Goal: Task Accomplishment & Management: Use online tool/utility

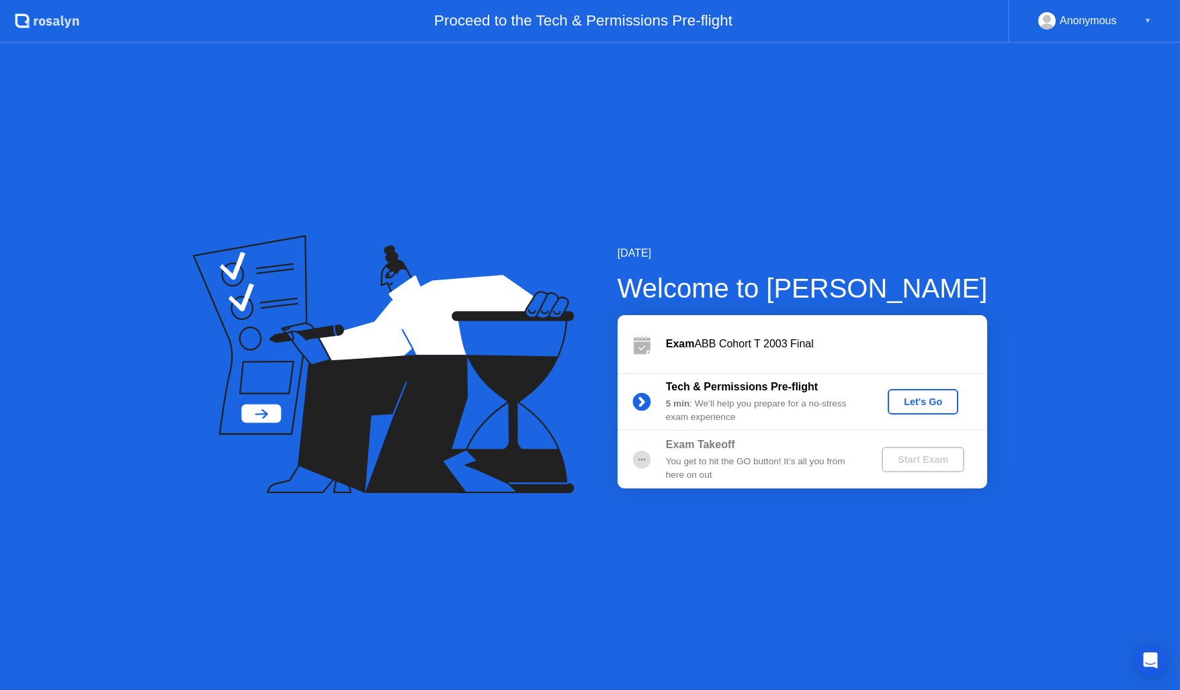
click at [925, 400] on div "Let's Go" at bounding box center [923, 401] width 60 height 11
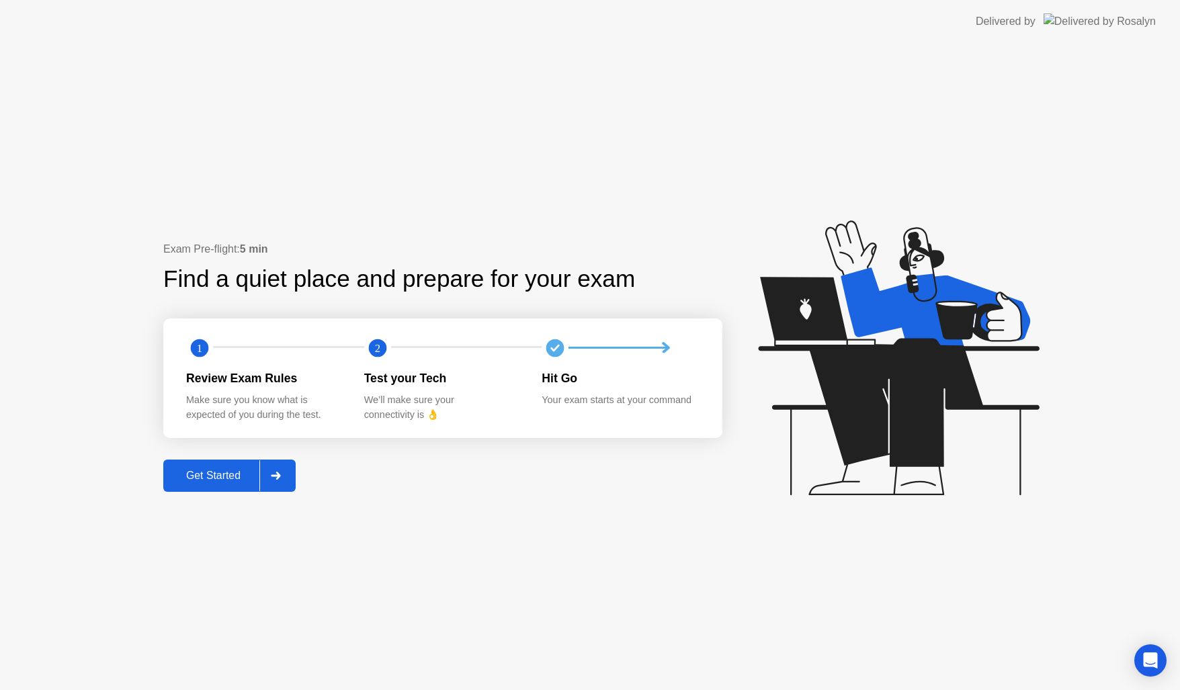
click at [231, 474] on div "Get Started" at bounding box center [213, 476] width 92 height 12
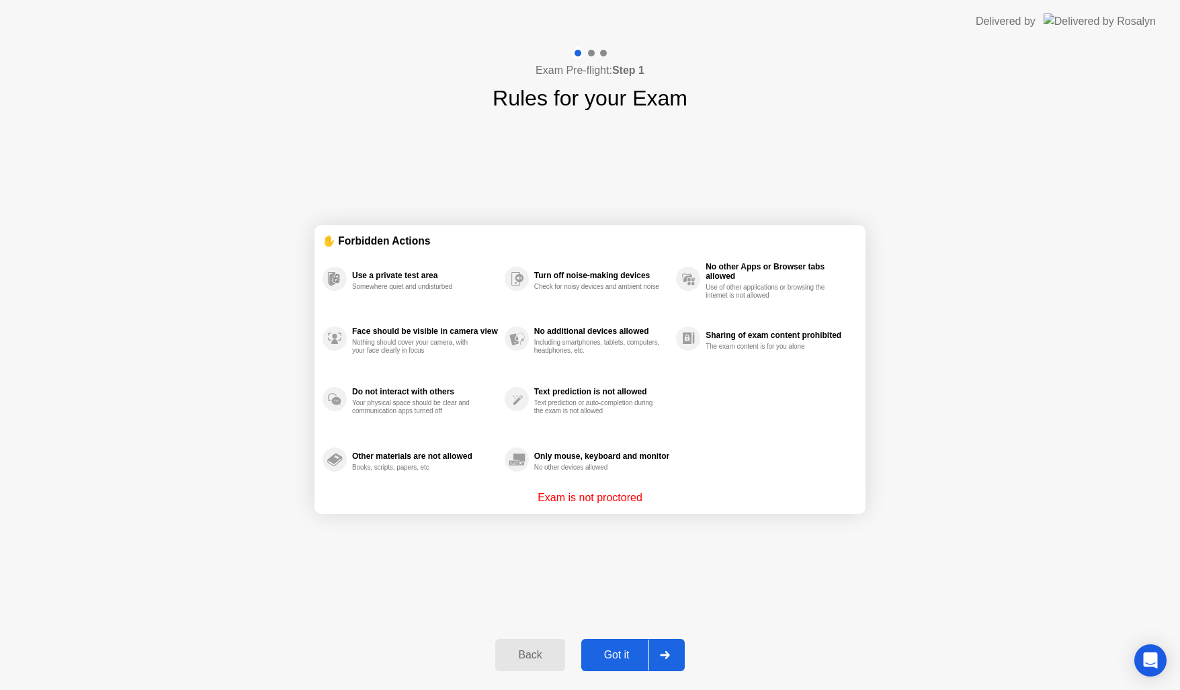
click at [640, 642] on button "Got it" at bounding box center [632, 655] width 103 height 32
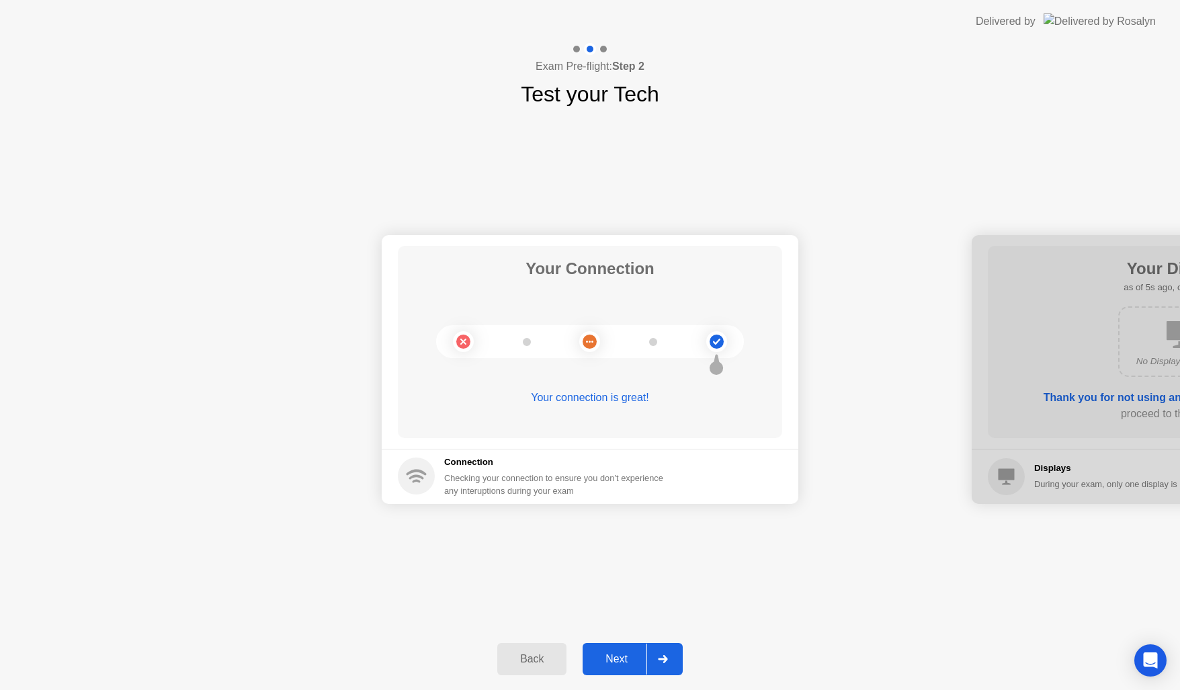
click at [618, 653] on div "Next" at bounding box center [617, 659] width 60 height 12
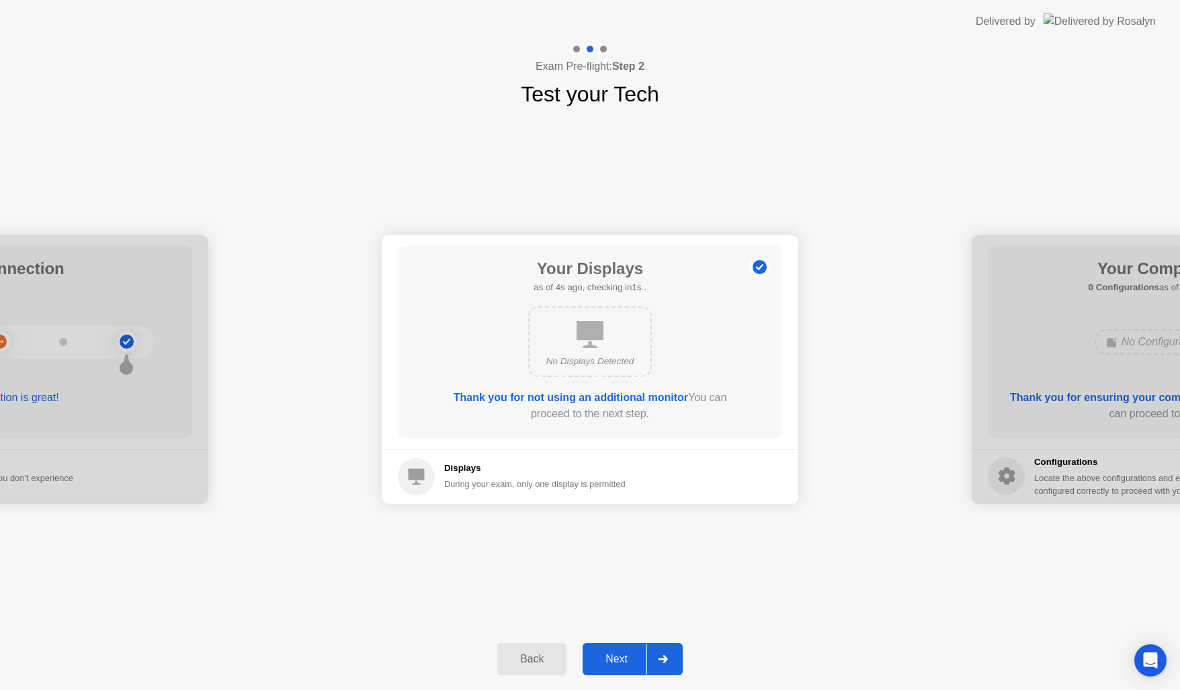
click at [618, 663] on div "Next" at bounding box center [617, 659] width 60 height 12
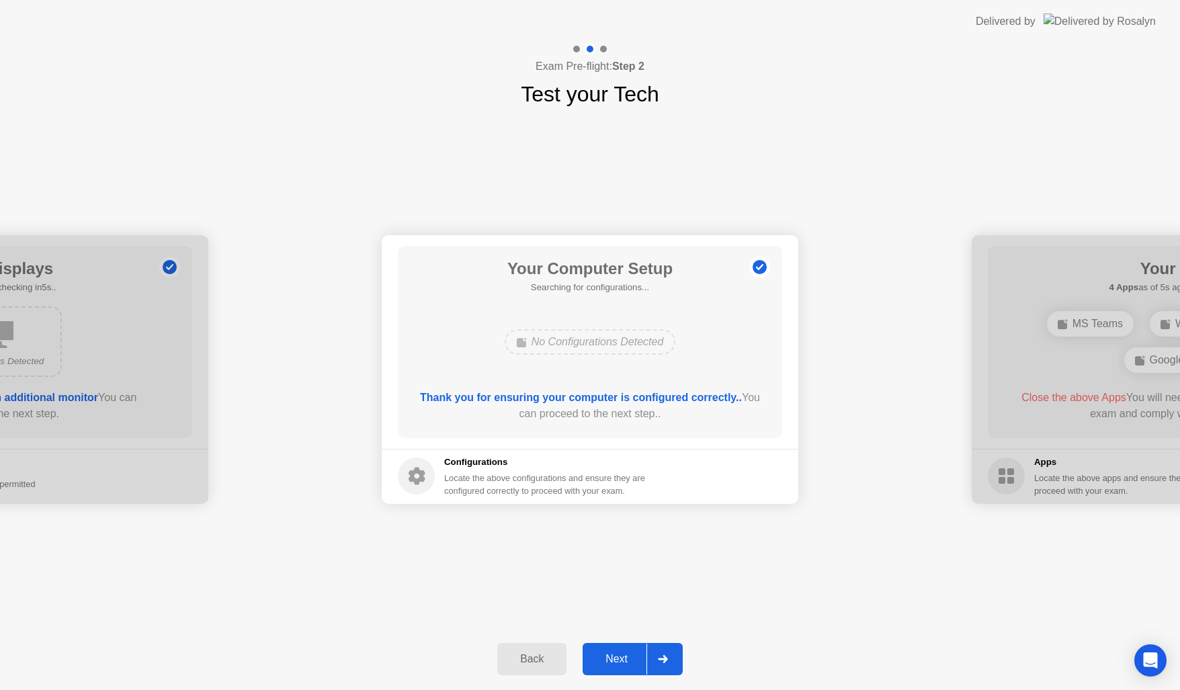
click at [618, 663] on div "Next" at bounding box center [617, 659] width 60 height 12
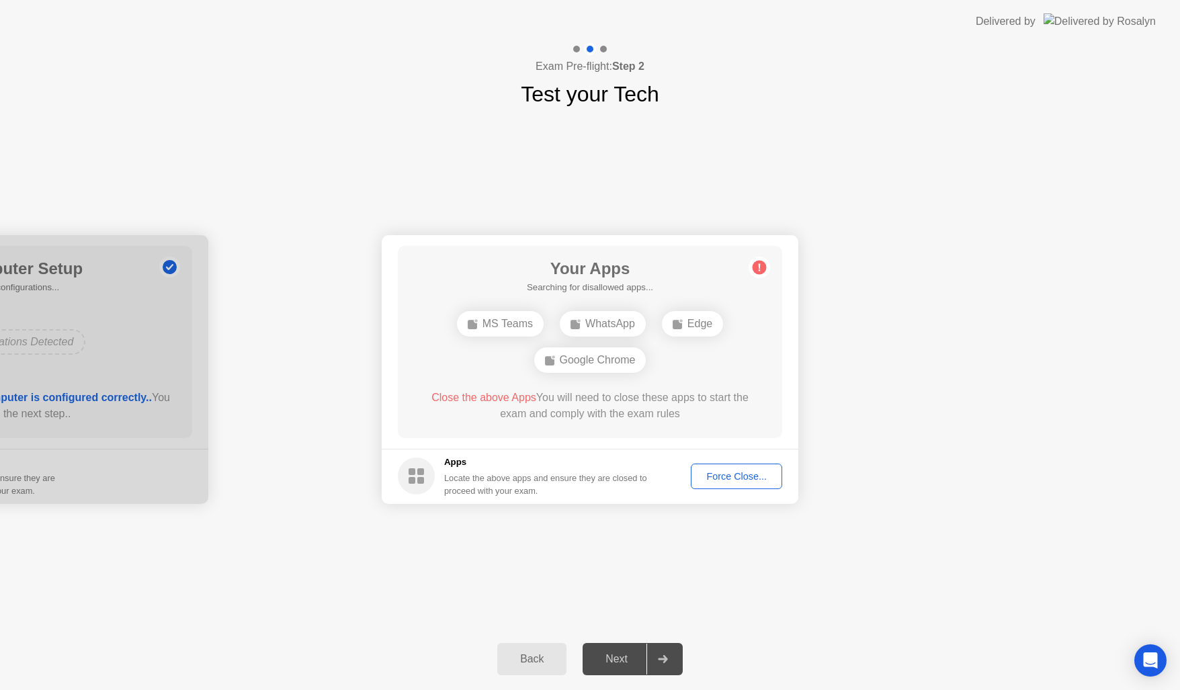
click at [618, 663] on div "Next" at bounding box center [617, 659] width 60 height 12
click at [722, 476] on div "Force Close..." at bounding box center [736, 476] width 82 height 11
click at [726, 475] on div "Force Close..." at bounding box center [736, 476] width 82 height 11
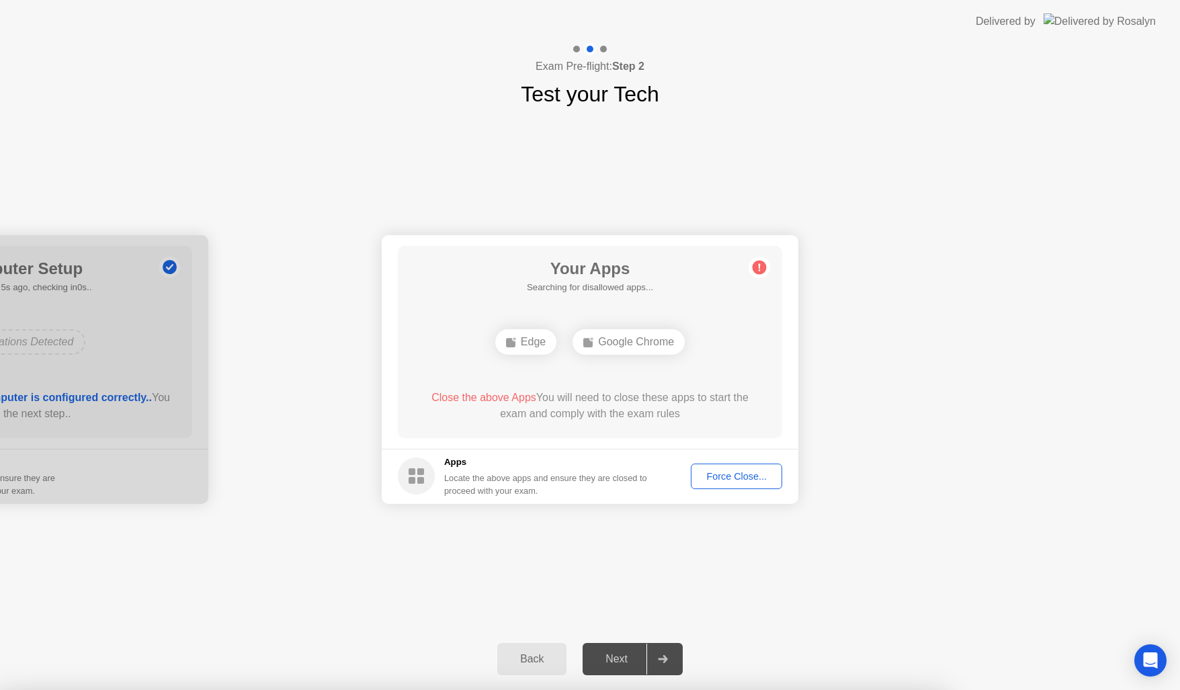
click at [718, 477] on div "Force Close..." at bounding box center [736, 476] width 82 height 11
click at [718, 689] on div at bounding box center [590, 690] width 1180 height 0
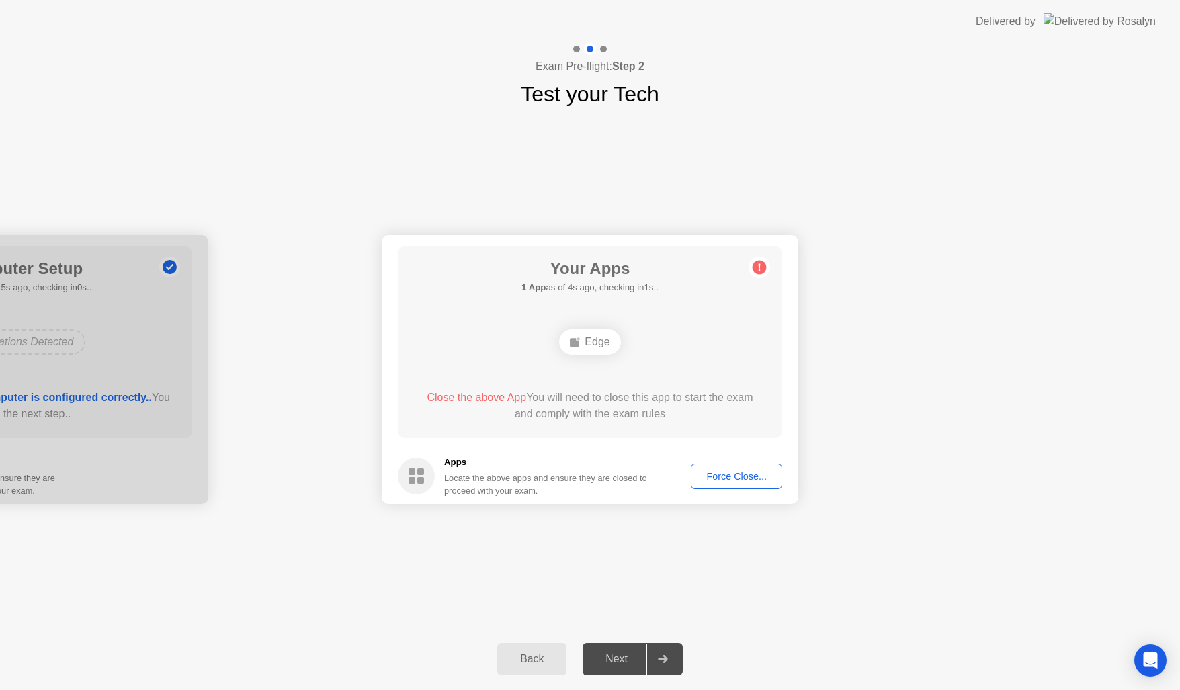
click at [759, 479] on div "Force Close..." at bounding box center [736, 476] width 82 height 11
click at [597, 331] on div "Edge" at bounding box center [589, 342] width 61 height 26
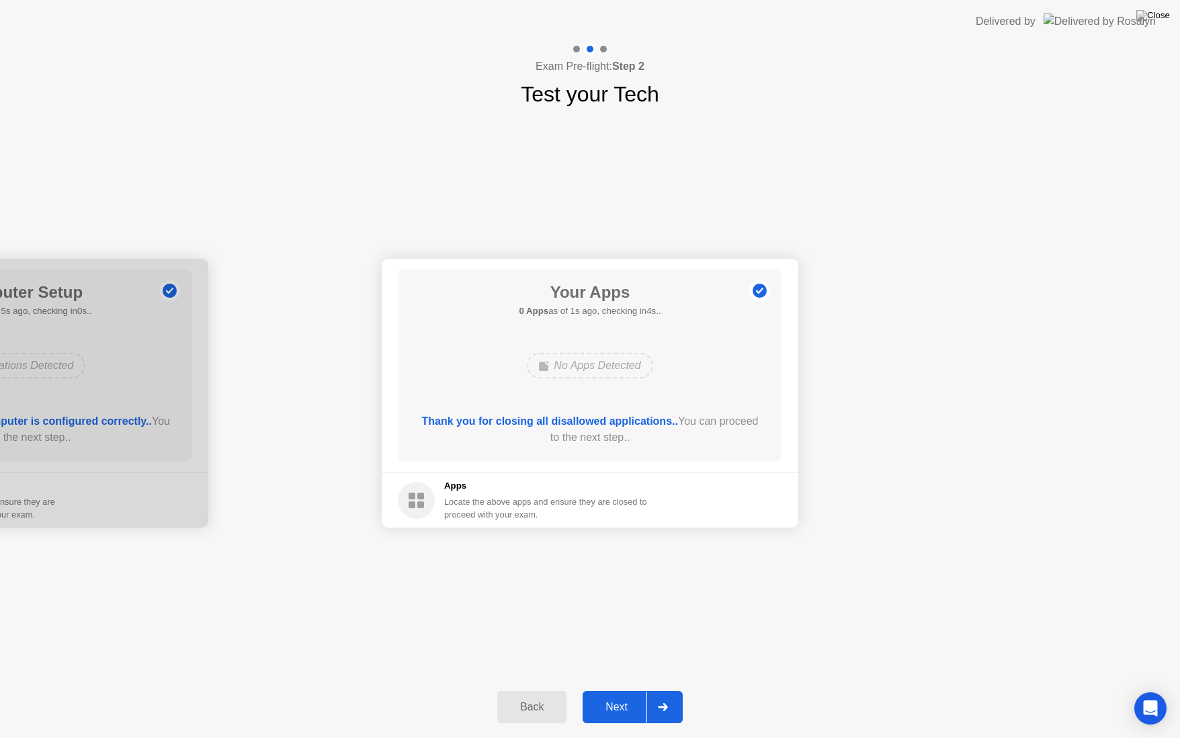
click at [622, 689] on button "Next" at bounding box center [633, 707] width 100 height 32
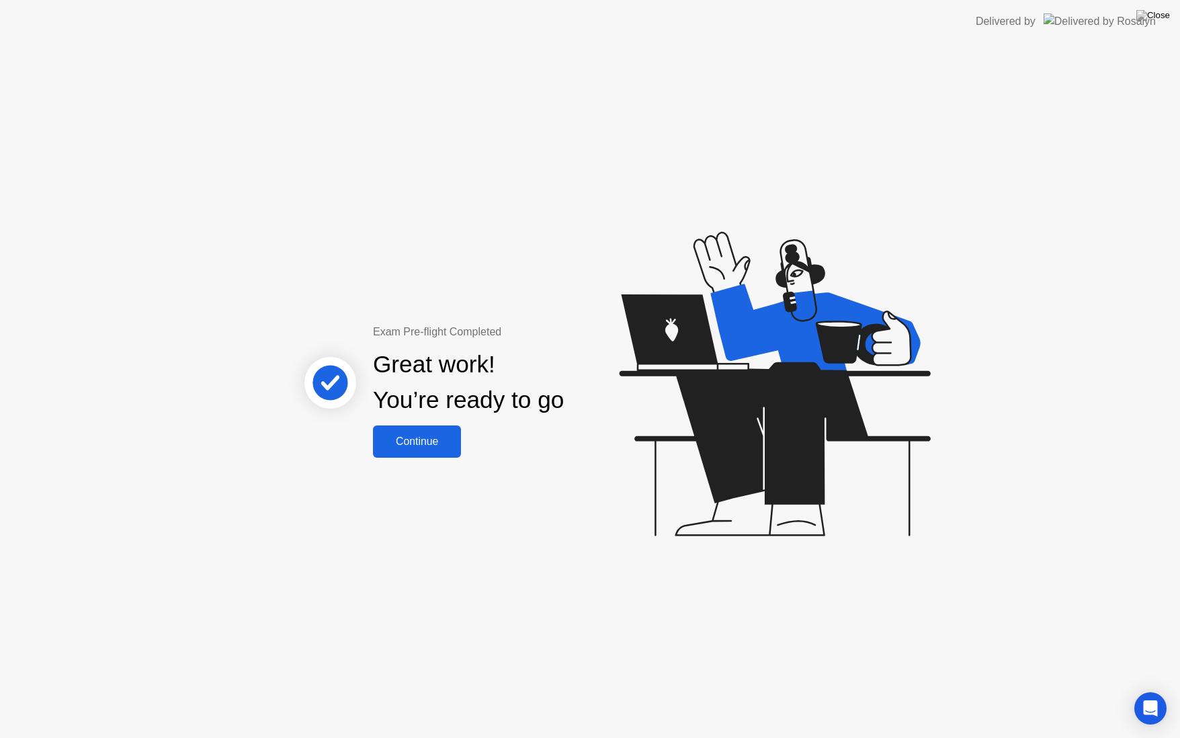
click at [432, 447] on div "Continue" at bounding box center [417, 441] width 80 height 12
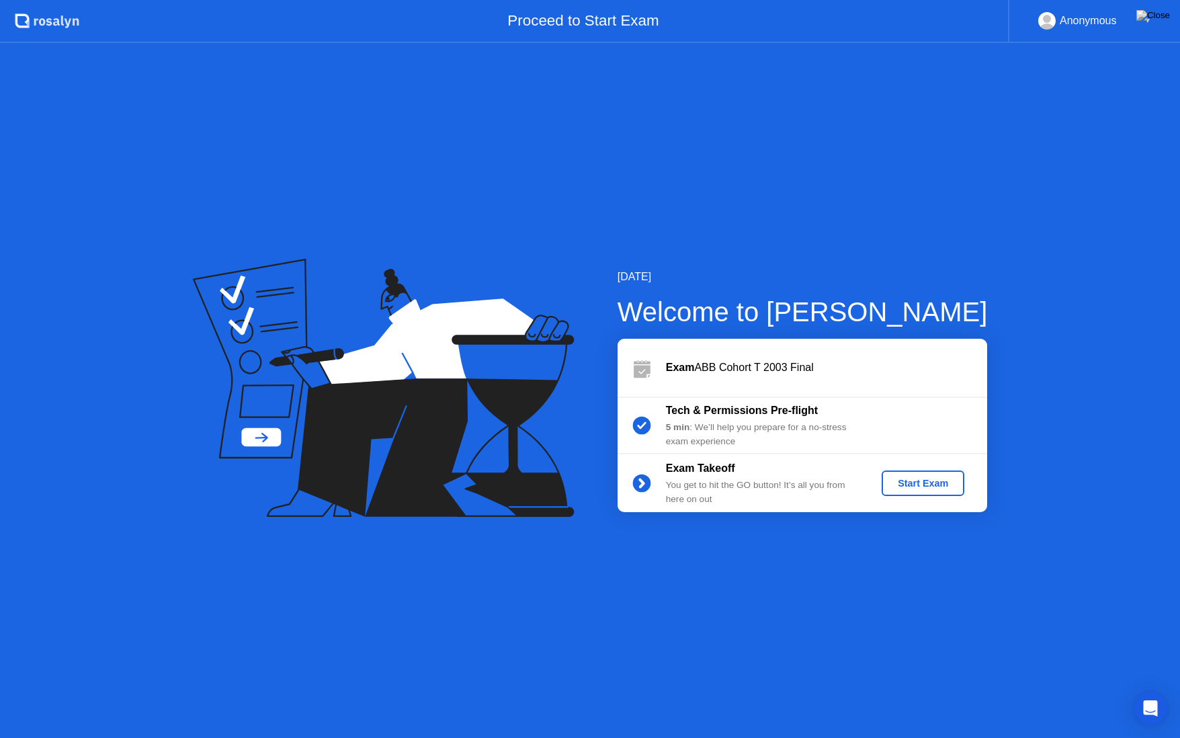
click at [892, 482] on div "Start Exam" at bounding box center [923, 483] width 72 height 11
